Goal: Information Seeking & Learning: Learn about a topic

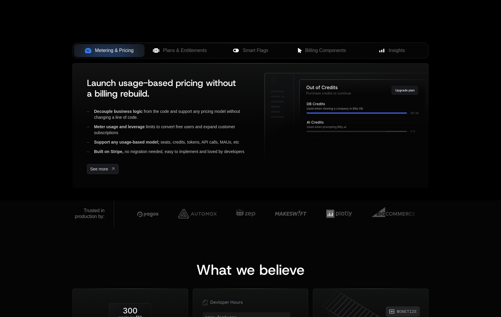
scroll to position [190, 0]
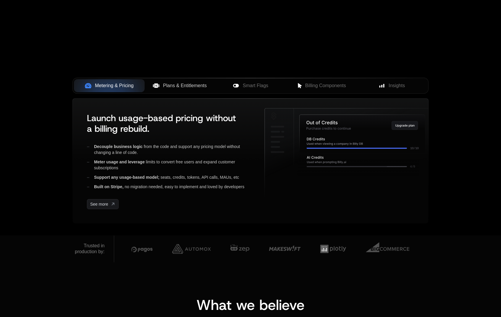
click at [184, 82] on button "Plans & Entitlements" at bounding box center [180, 85] width 71 height 13
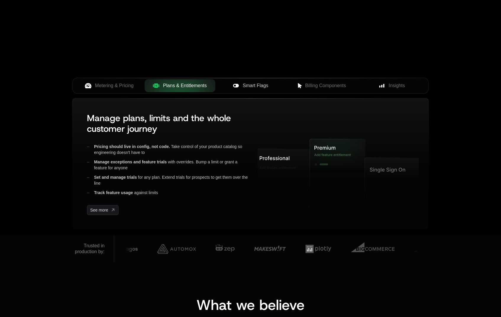
click at [253, 87] on span "Smart Flags" at bounding box center [255, 85] width 25 height 7
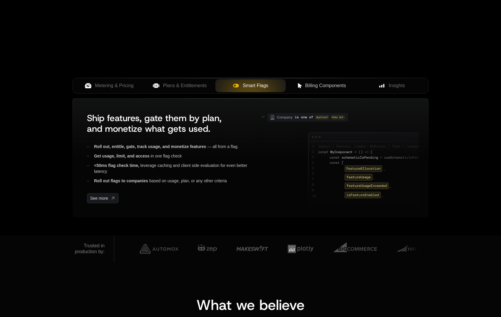
click at [332, 84] on span "Billing Components" at bounding box center [325, 85] width 41 height 7
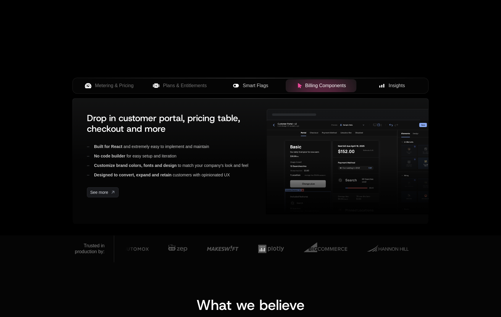
click at [398, 85] on span "Insights" at bounding box center [397, 85] width 16 height 7
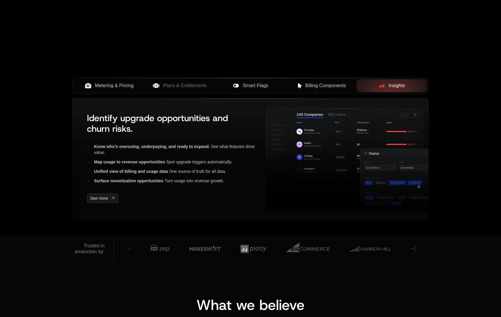
click at [110, 87] on span "Metering & Pricing" at bounding box center [114, 85] width 39 height 7
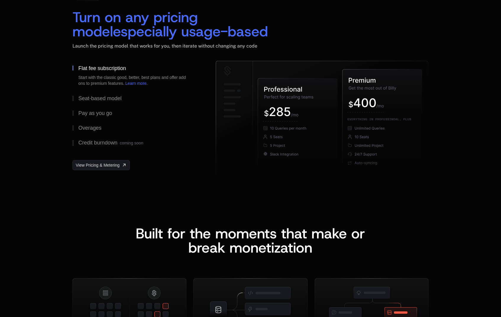
scroll to position [908, 0]
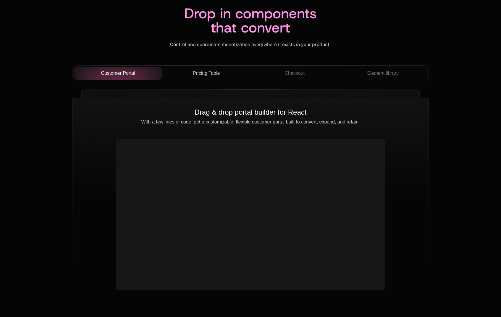
click at [205, 78] on button "Pricing Table" at bounding box center [206, 73] width 88 height 13
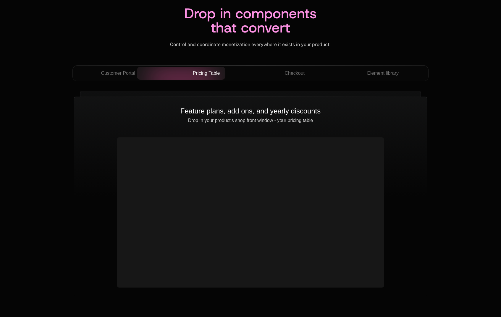
scroll to position [2077, 0]
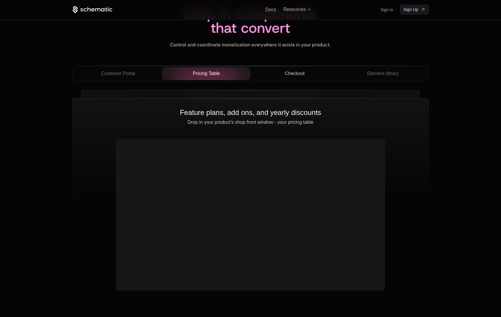
click at [295, 78] on button "Checkout" at bounding box center [294, 73] width 88 height 13
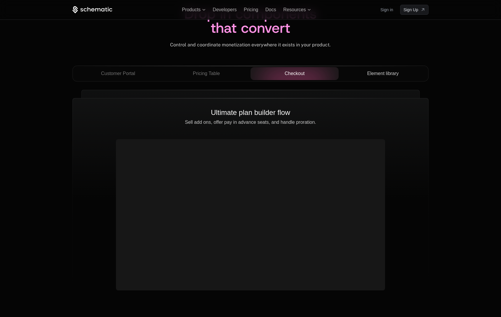
click at [377, 75] on span "Element library" at bounding box center [383, 73] width 32 height 7
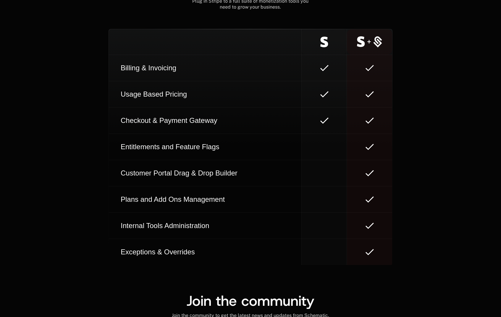
scroll to position [3368, 0]
